Goal: Task Accomplishment & Management: Use online tool/utility

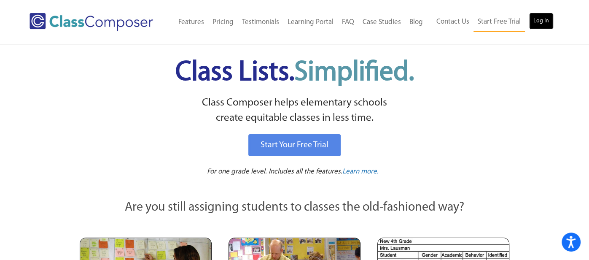
click at [542, 26] on link "Log In" at bounding box center [541, 21] width 24 height 17
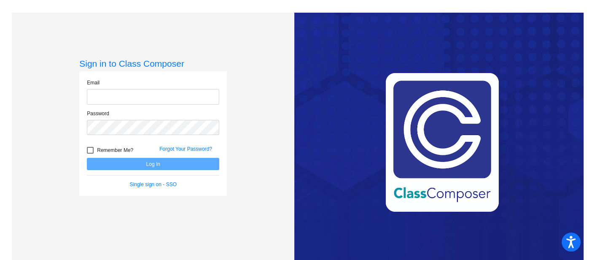
type input "[PERSON_NAME][EMAIL_ADDRESS][PERSON_NAME][DOMAIN_NAME]"
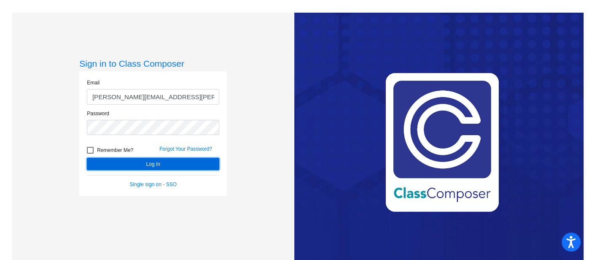
click at [155, 162] on button "Log In" at bounding box center [153, 164] width 132 height 12
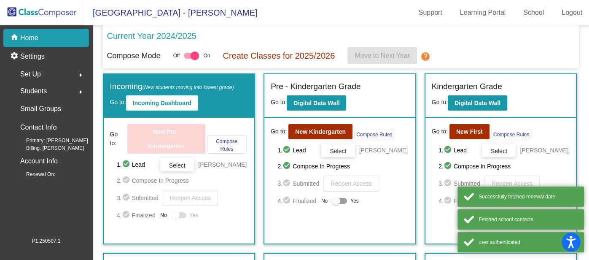
scroll to position [298, 0]
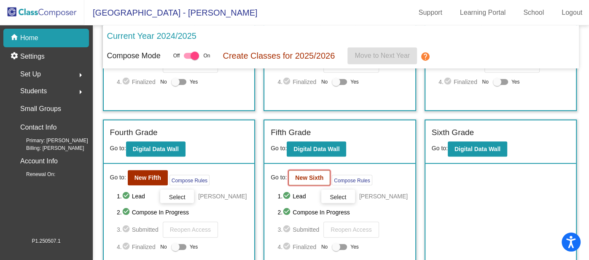
click at [292, 170] on button "New Sixth" at bounding box center [309, 177] width 42 height 15
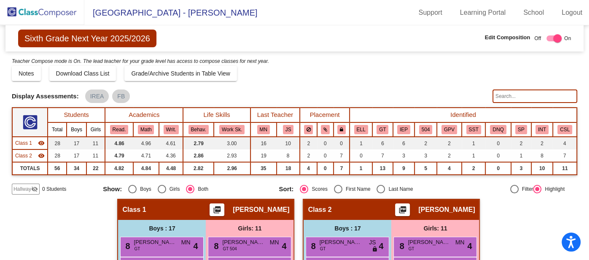
click at [58, 13] on img at bounding box center [42, 12] width 84 height 25
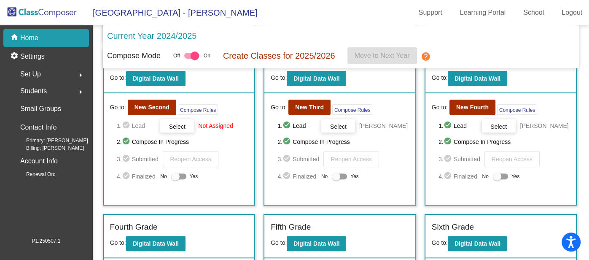
scroll to position [201, 0]
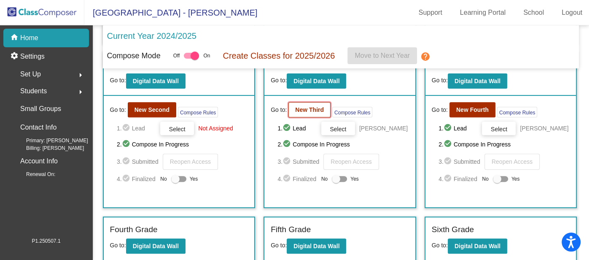
click at [302, 106] on b "New Third" at bounding box center [309, 109] width 29 height 7
